Goal: Navigation & Orientation: Find specific page/section

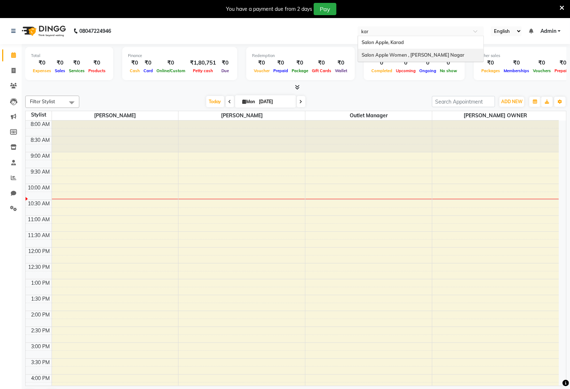
click at [426, 56] on span "Salon Apple Women , [PERSON_NAME] Nagar" at bounding box center [413, 55] width 103 height 6
